Goal: Task Accomplishment & Management: Use online tool/utility

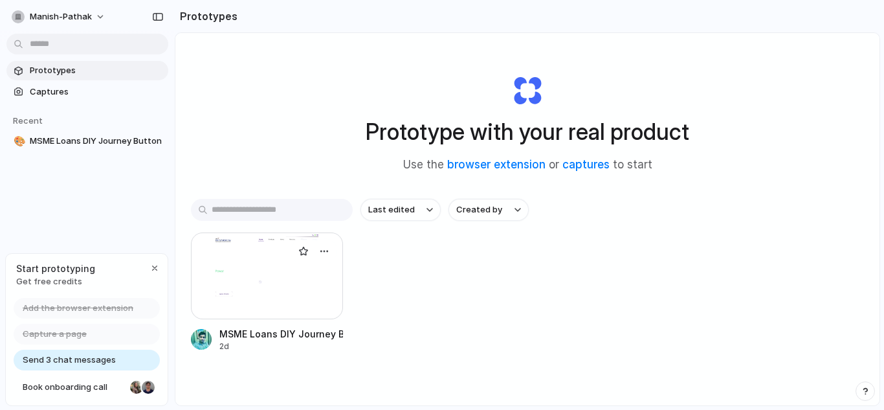
click at [255, 290] on div at bounding box center [267, 275] width 152 height 87
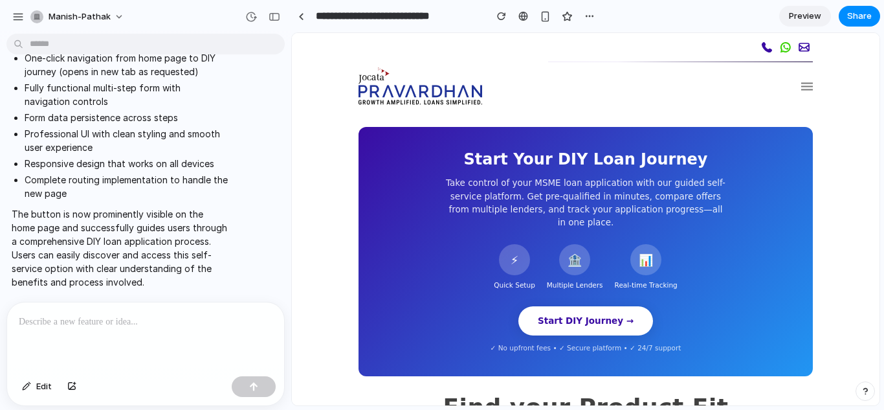
scroll to position [173, 0]
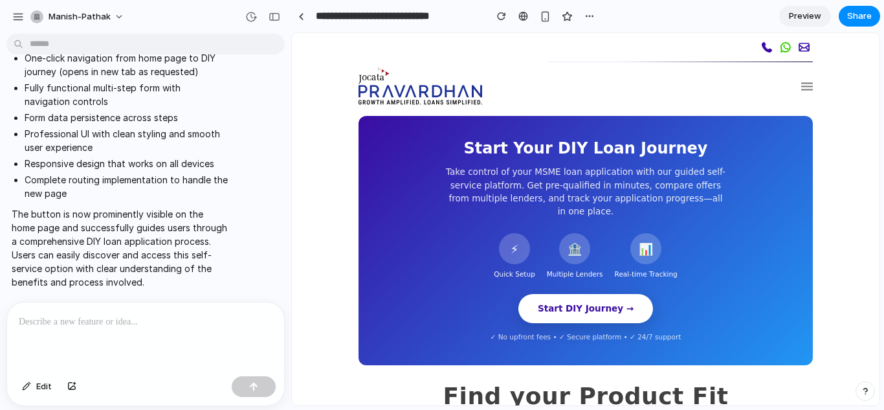
click at [570, 299] on button "Start DIY Journey →" at bounding box center [585, 308] width 135 height 28
